Goal: Navigation & Orientation: Find specific page/section

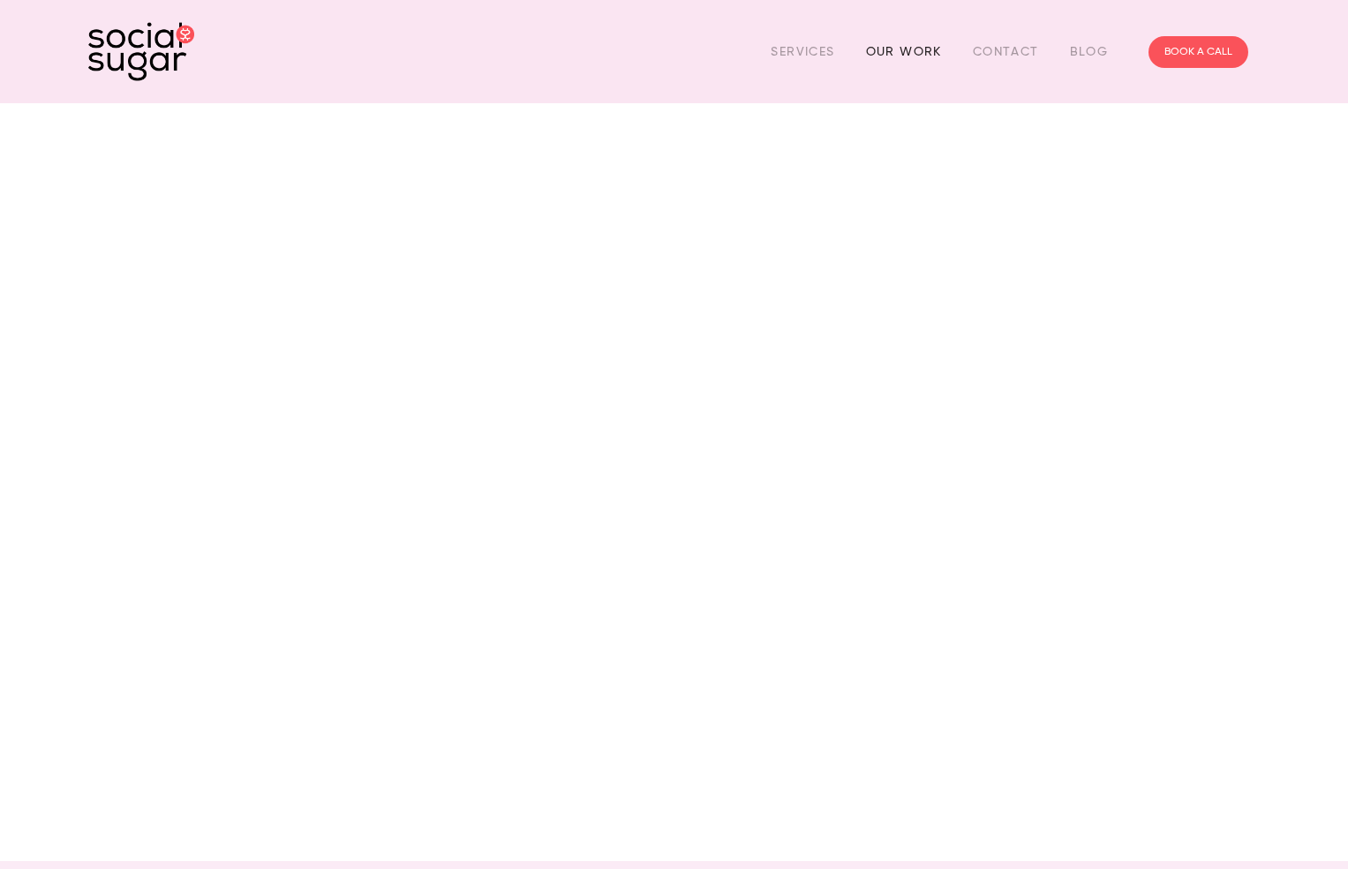
click at [887, 48] on link "Our Work" at bounding box center [904, 51] width 76 height 27
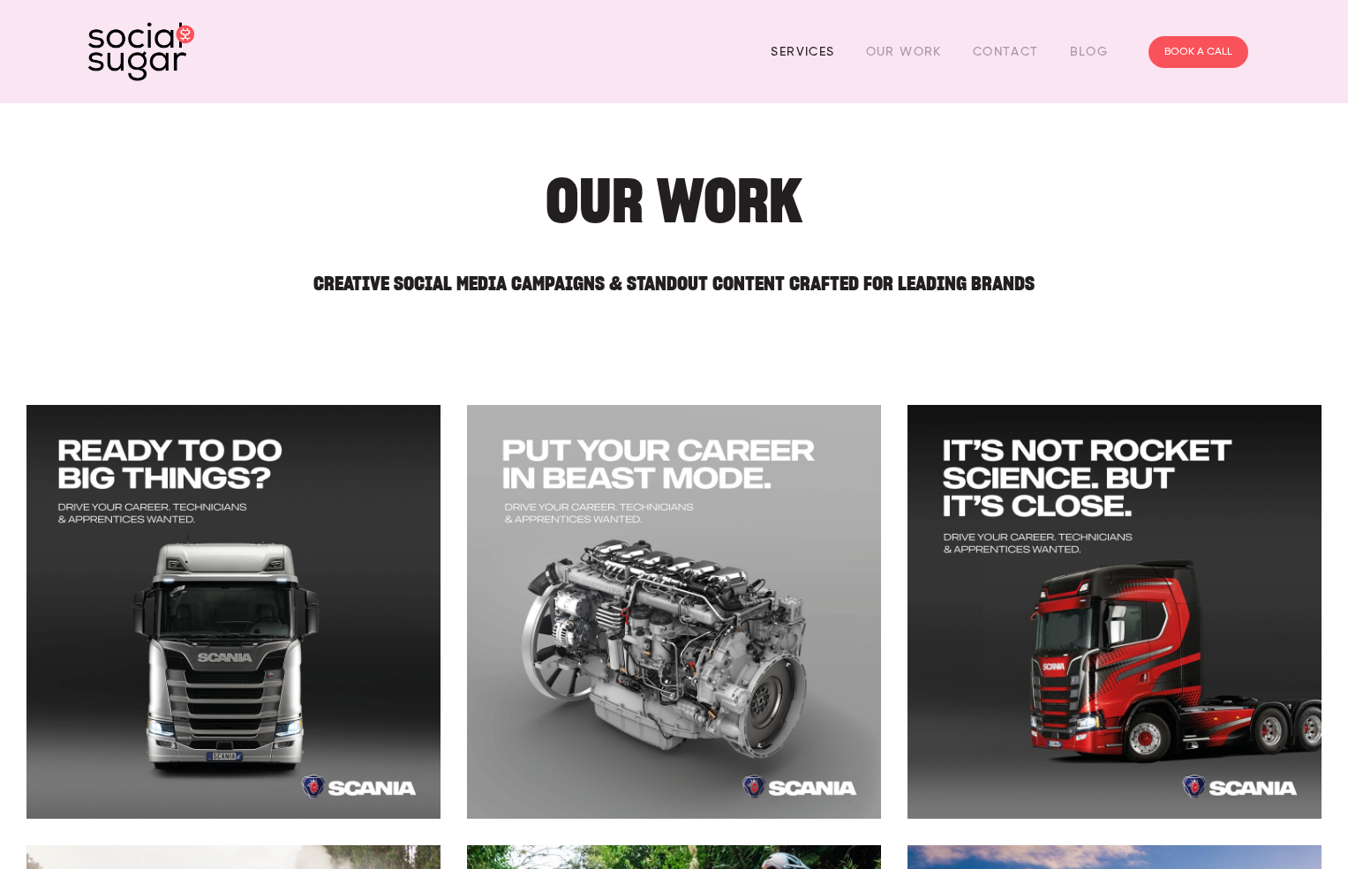
click at [826, 58] on link "Services" at bounding box center [802, 51] width 64 height 27
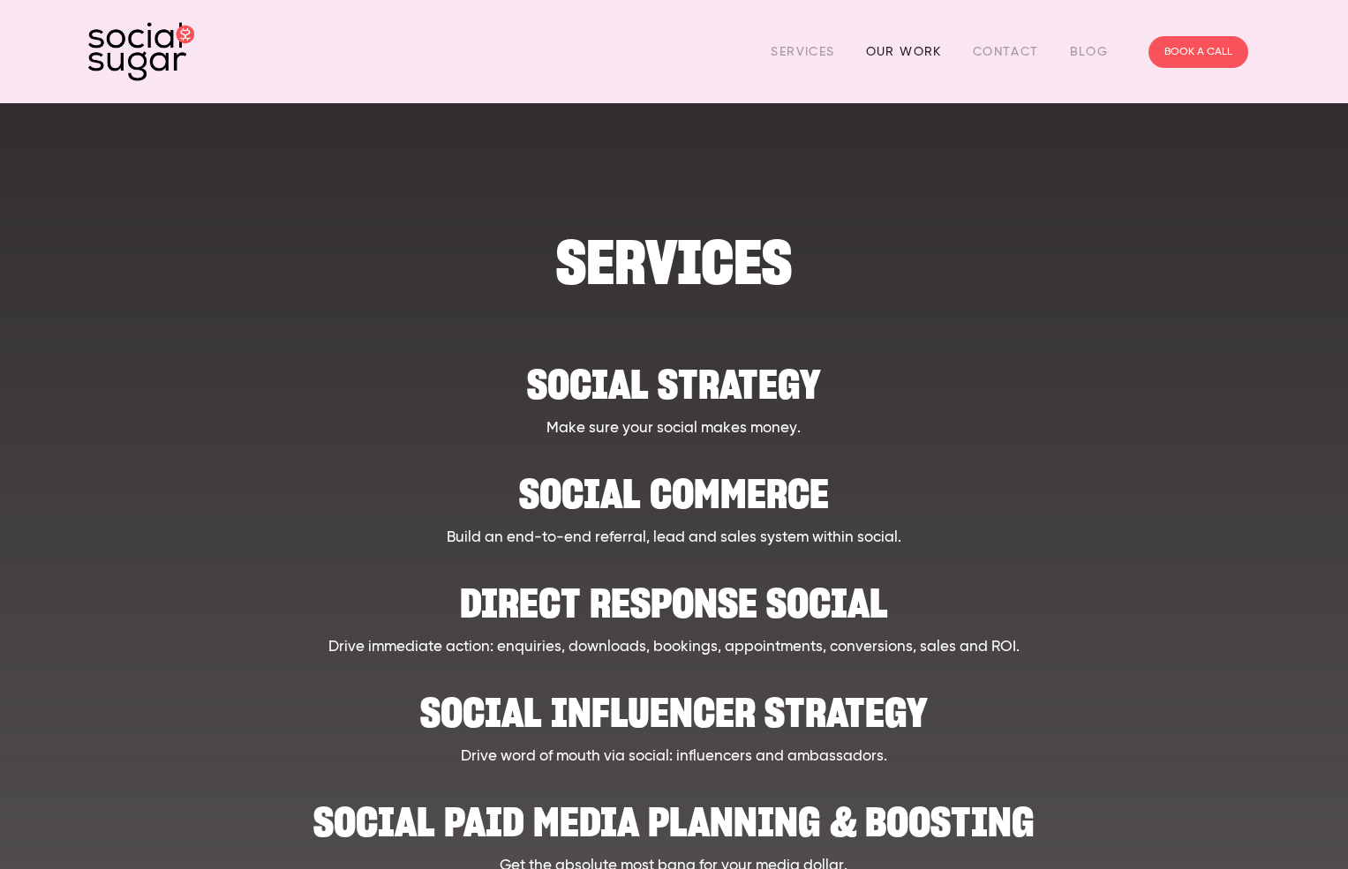
click at [913, 44] on link "Our Work" at bounding box center [904, 51] width 76 height 27
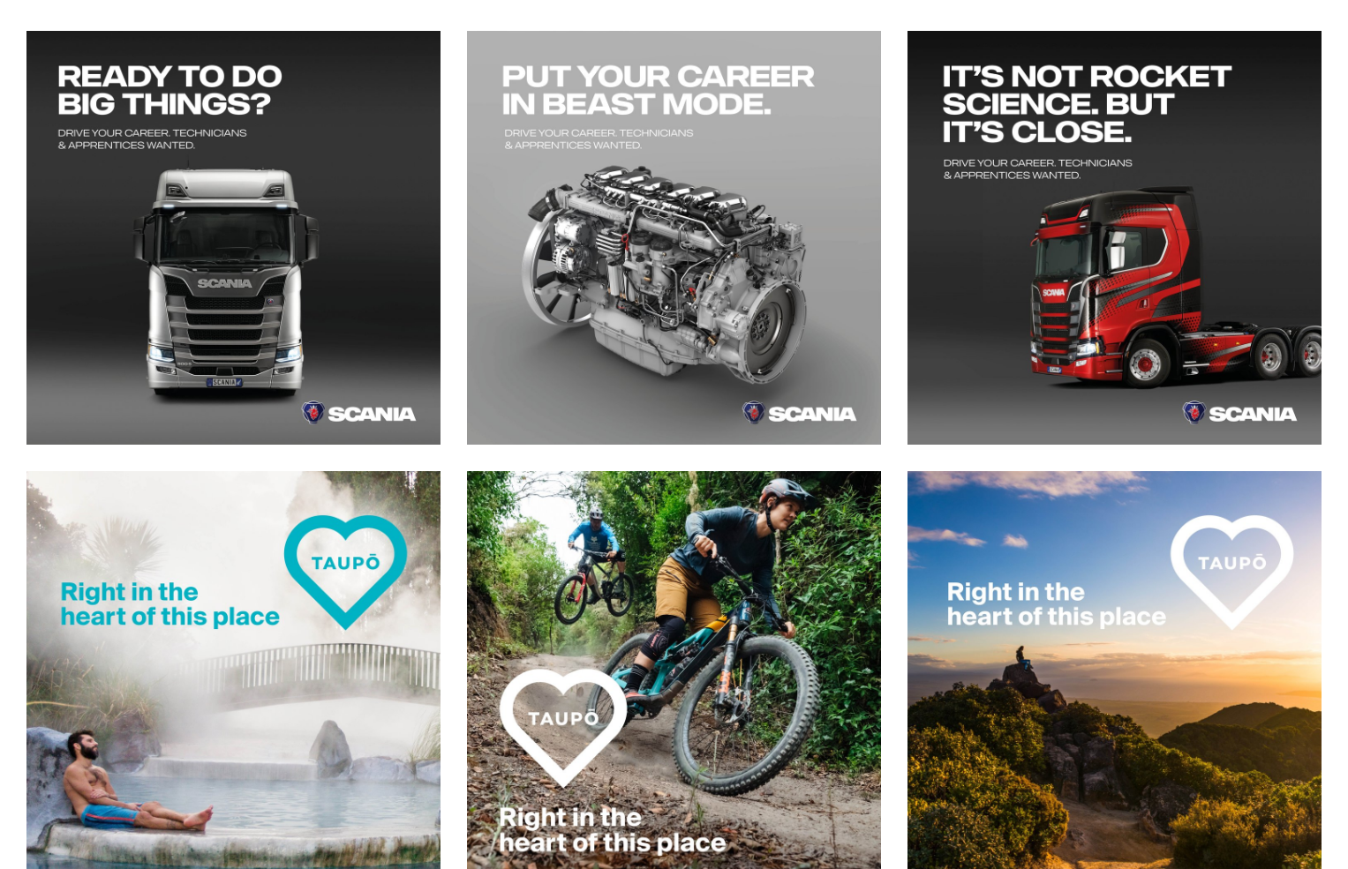
scroll to position [627, 0]
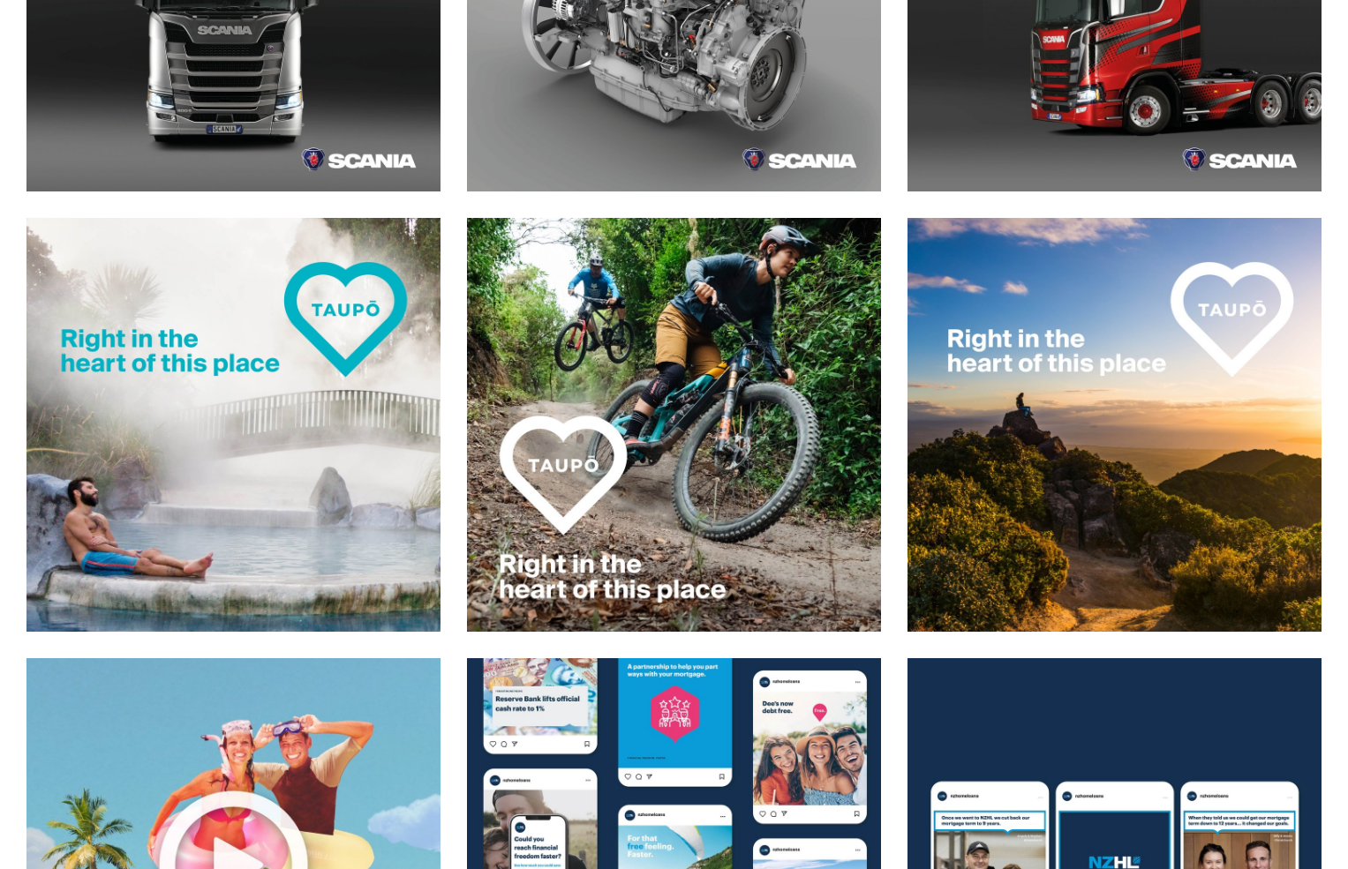
click at [322, 308] on img at bounding box center [234, 425] width 416 height 416
click at [693, 410] on img at bounding box center [674, 425] width 416 height 416
click at [1019, 380] on img at bounding box center [1114, 425] width 416 height 416
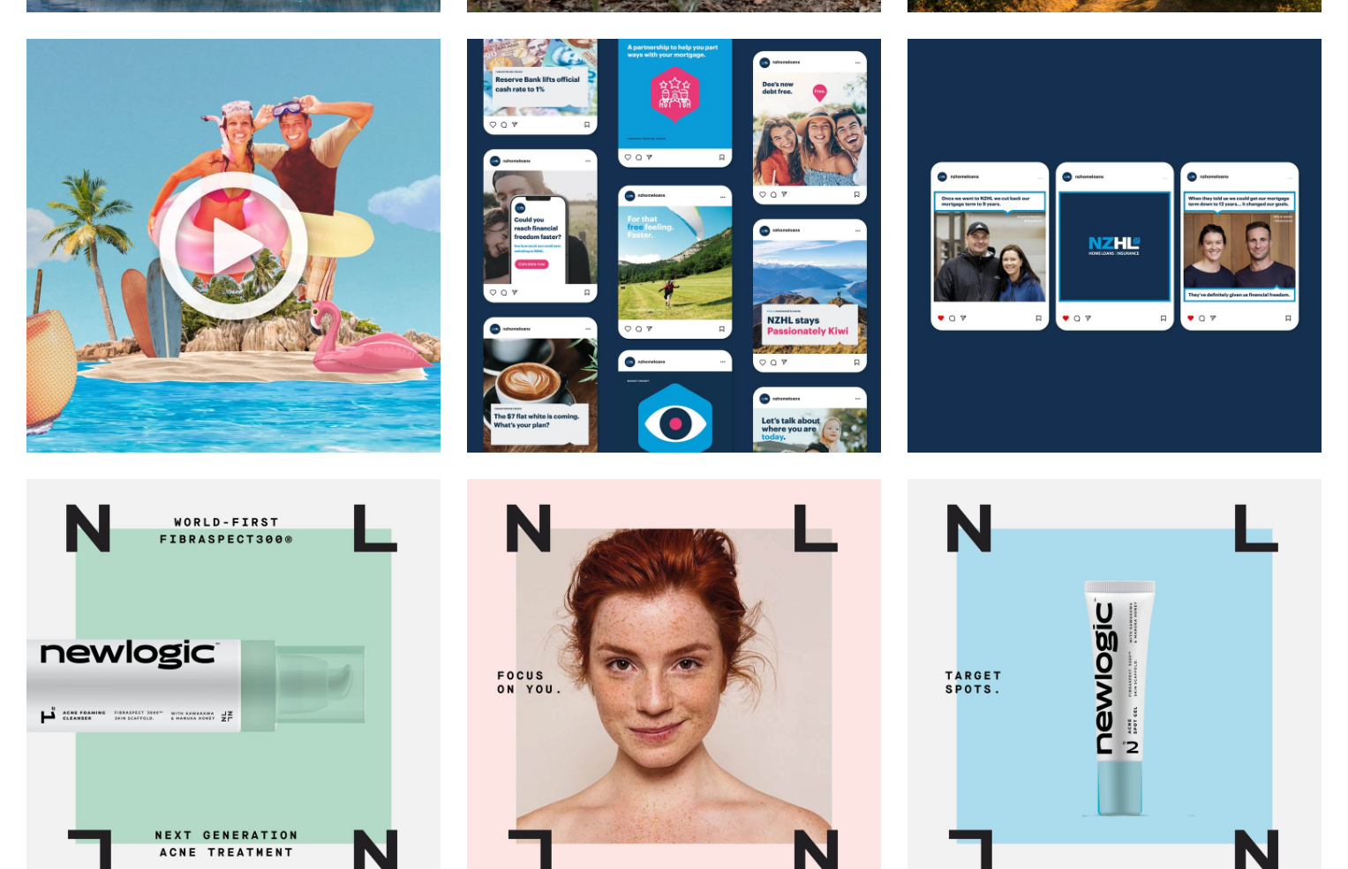
click at [742, 406] on img at bounding box center [674, 246] width 416 height 416
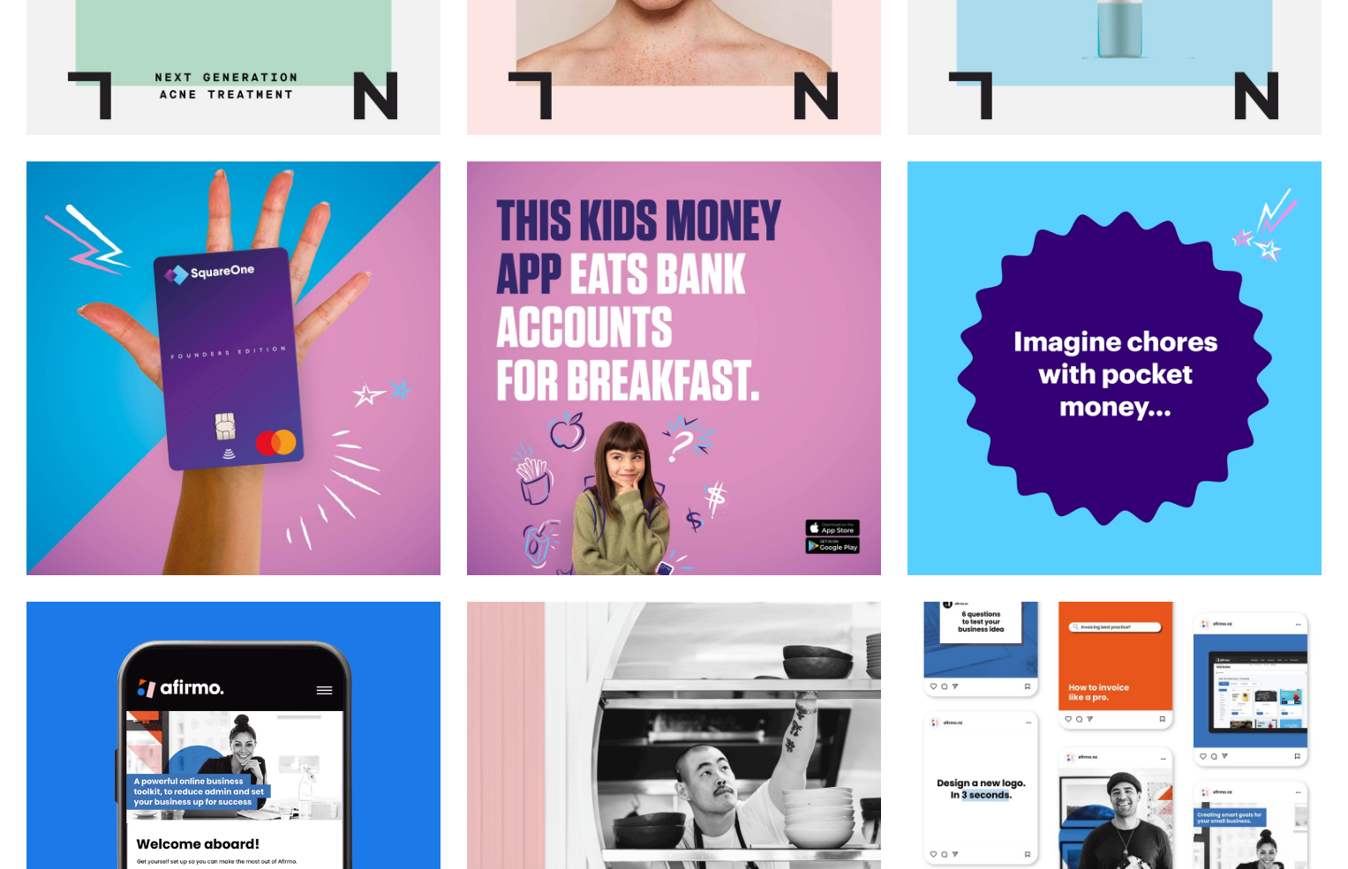
scroll to position [1426, 0]
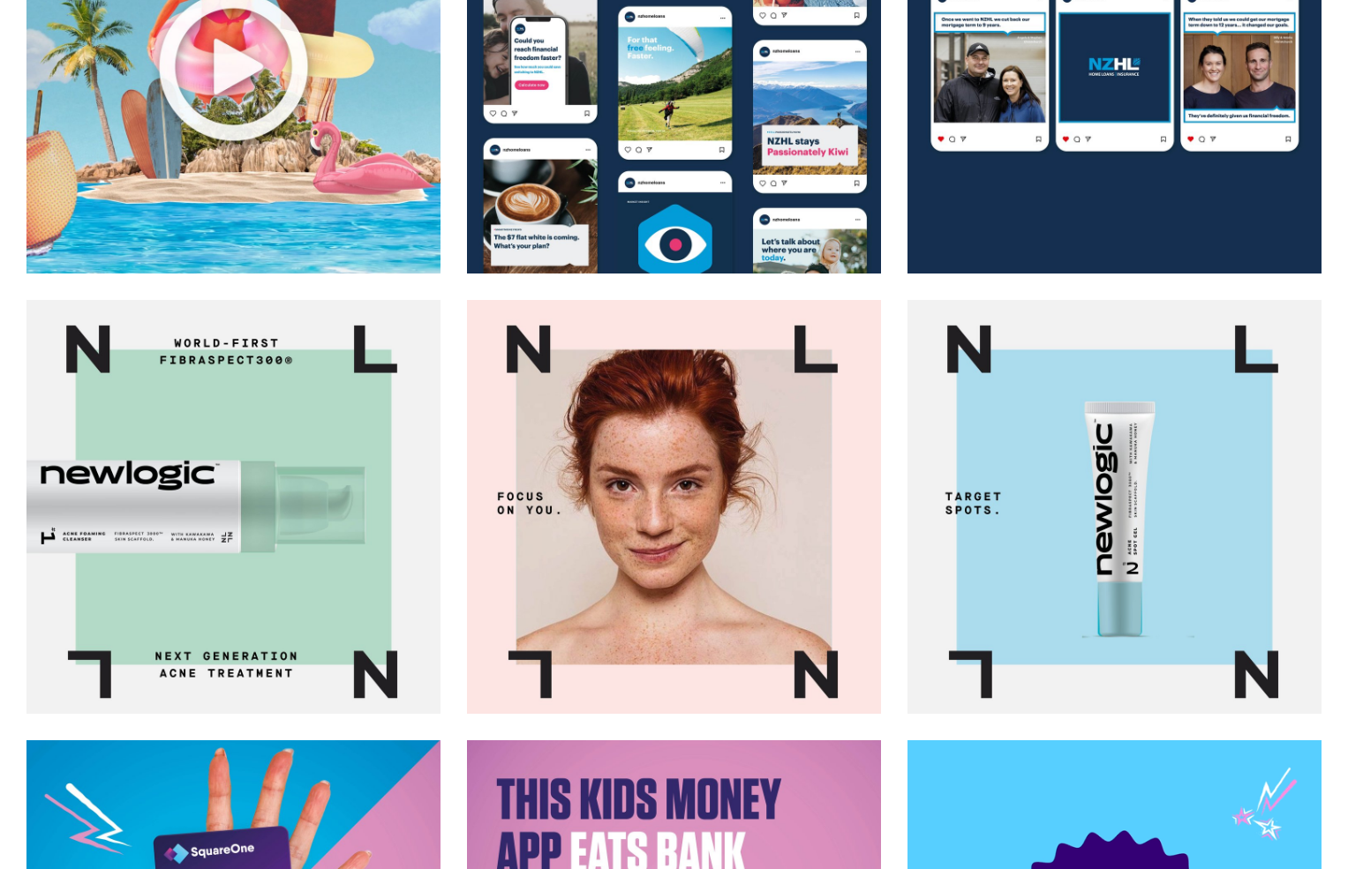
click at [1093, 382] on img at bounding box center [1114, 507] width 416 height 416
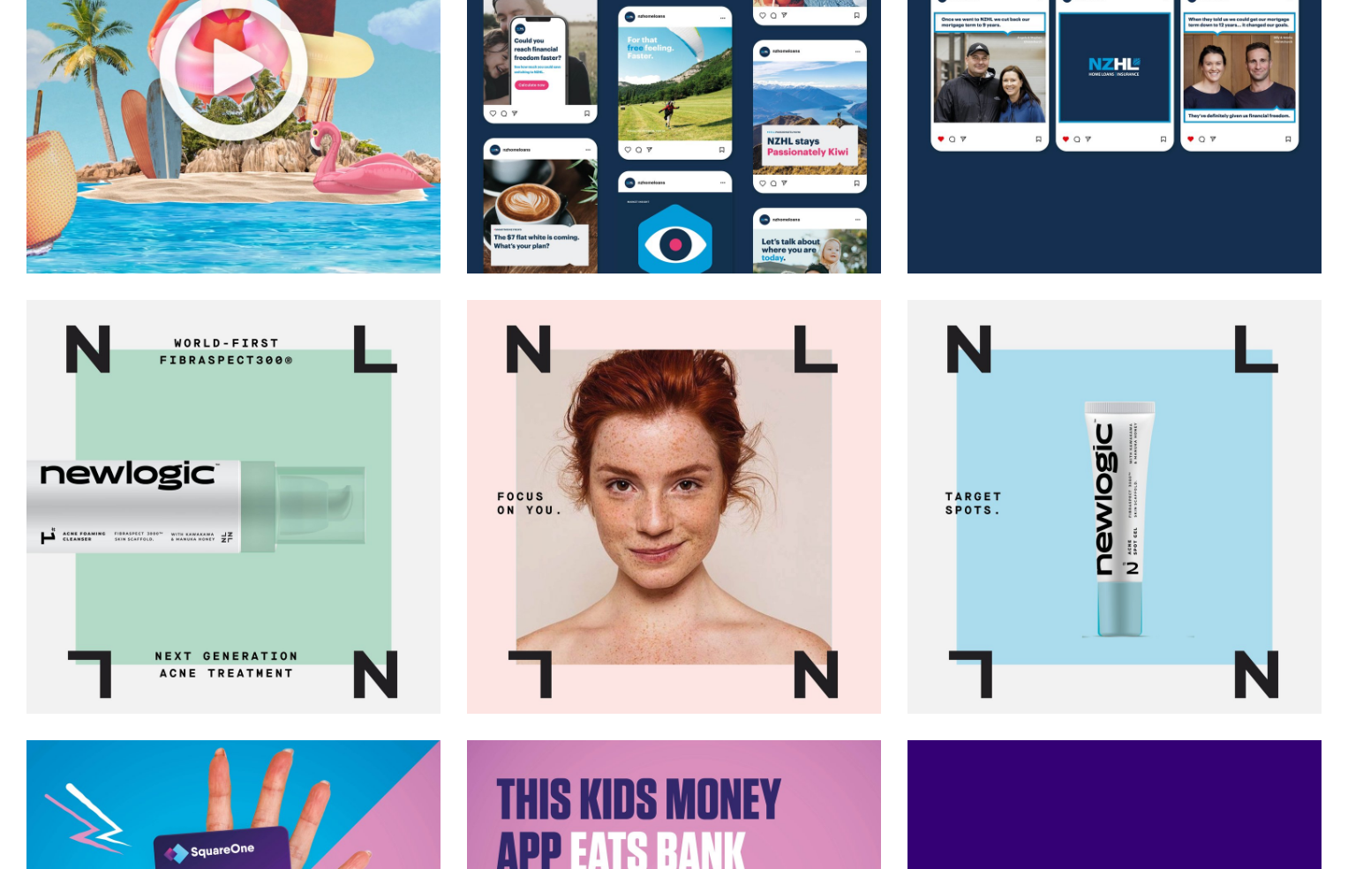
click at [1129, 456] on img at bounding box center [1114, 507] width 416 height 416
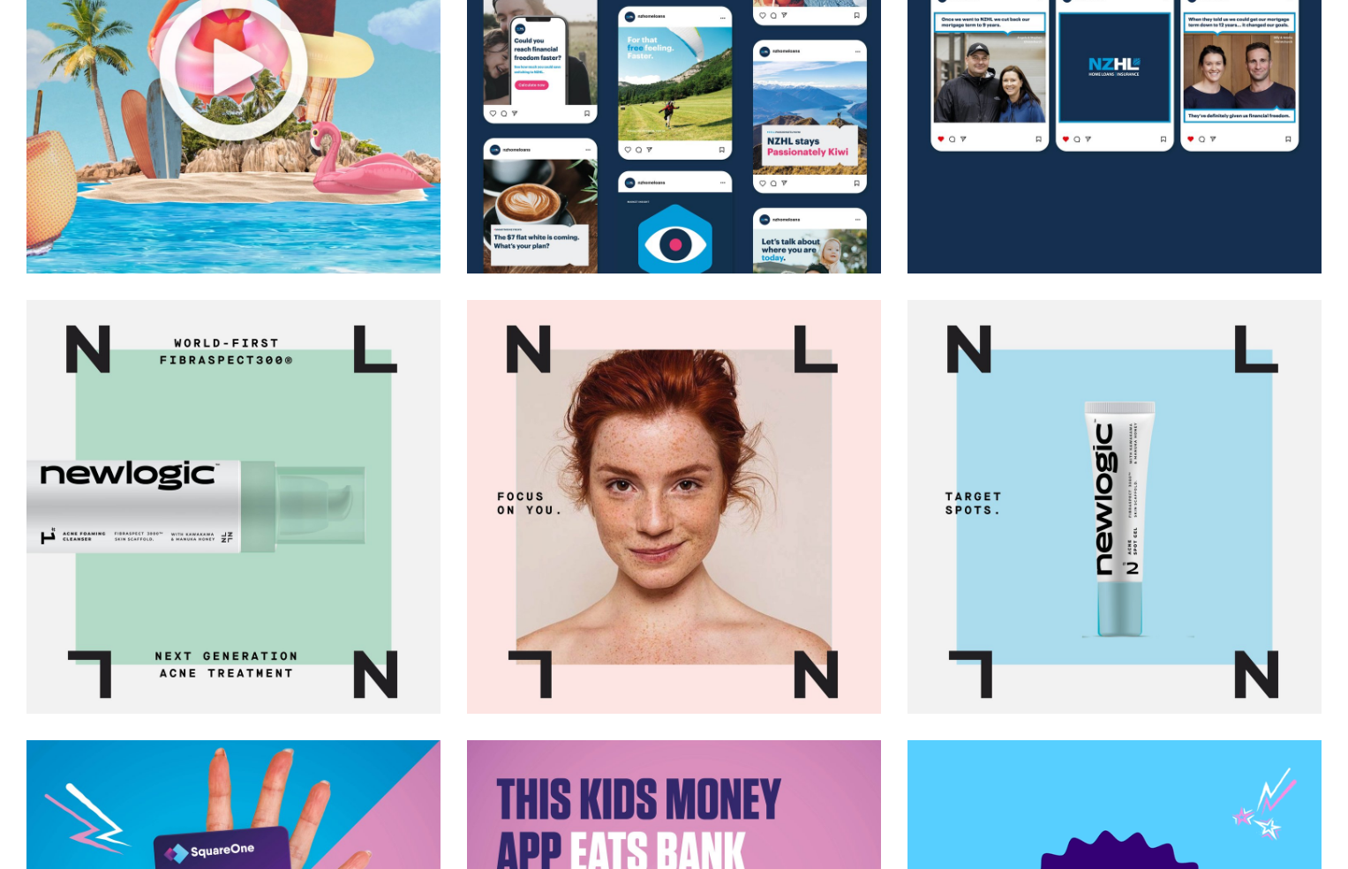
drag, startPoint x: 1008, startPoint y: 501, endPoint x: 1084, endPoint y: 506, distance: 76.0
click at [1008, 502] on img at bounding box center [1114, 507] width 416 height 416
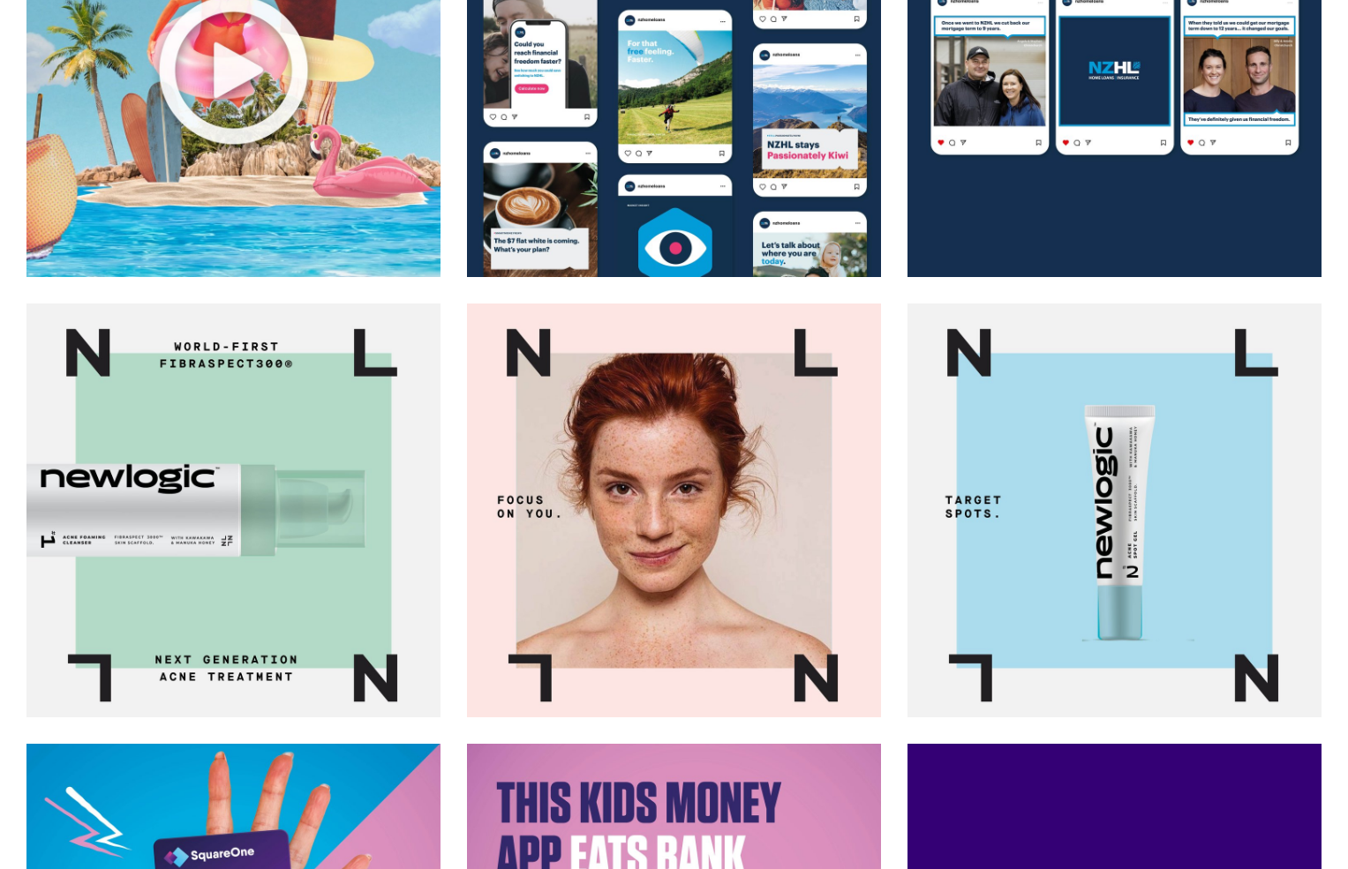
click at [1084, 506] on img at bounding box center [1114, 511] width 416 height 416
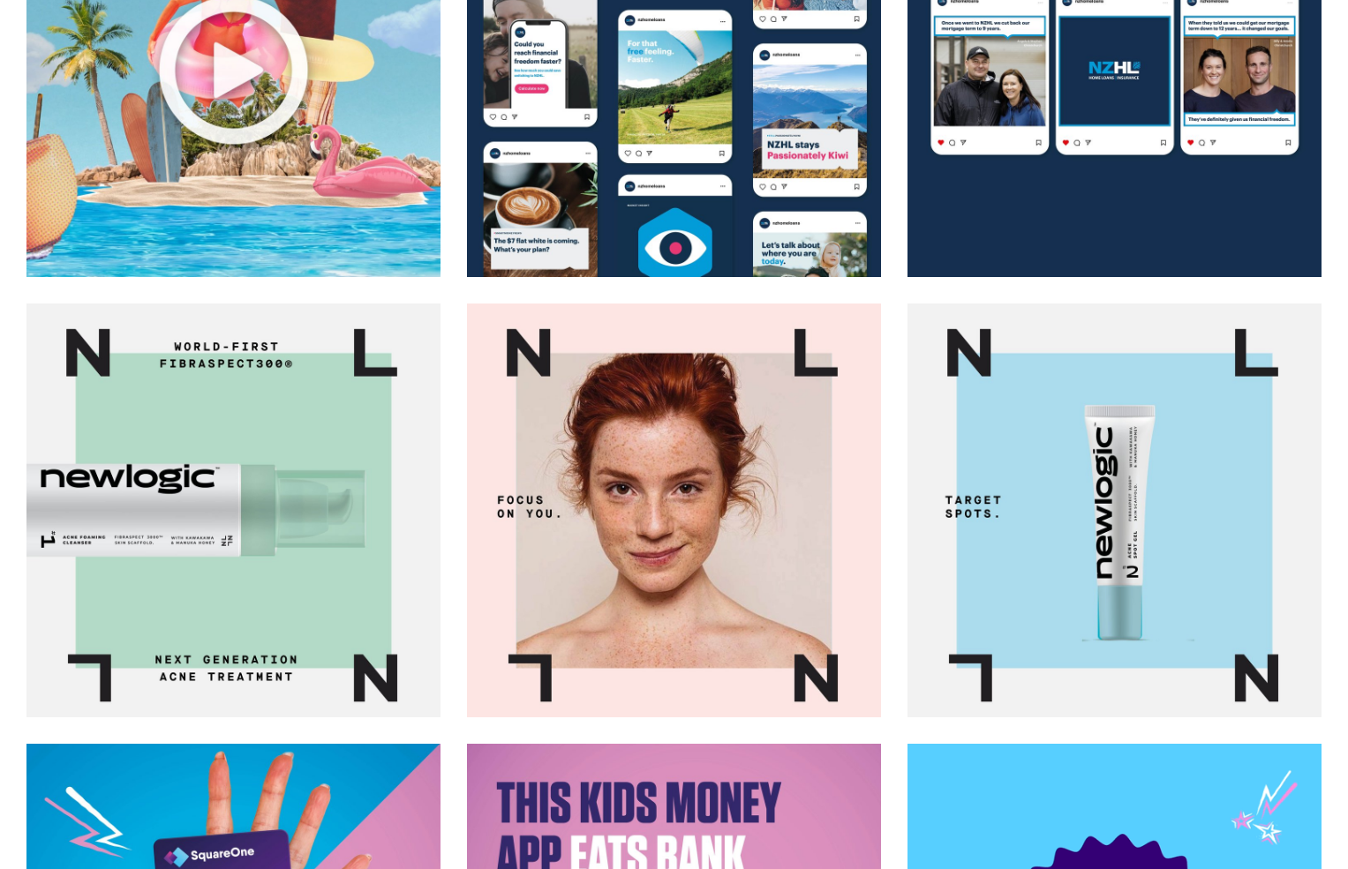
click at [1084, 505] on img at bounding box center [1114, 511] width 416 height 416
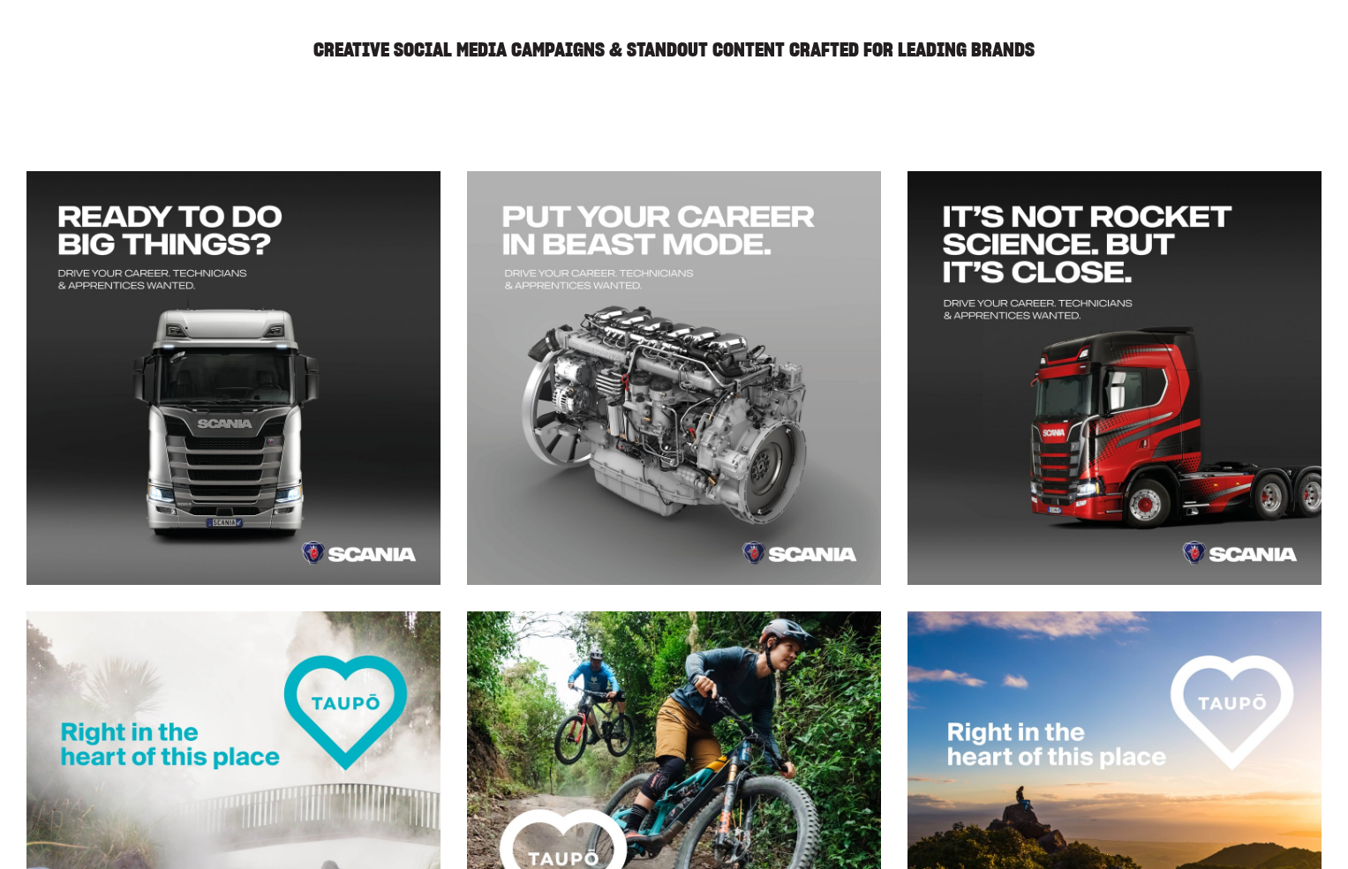
scroll to position [0, 0]
